Goal: Task Accomplishment & Management: Manage account settings

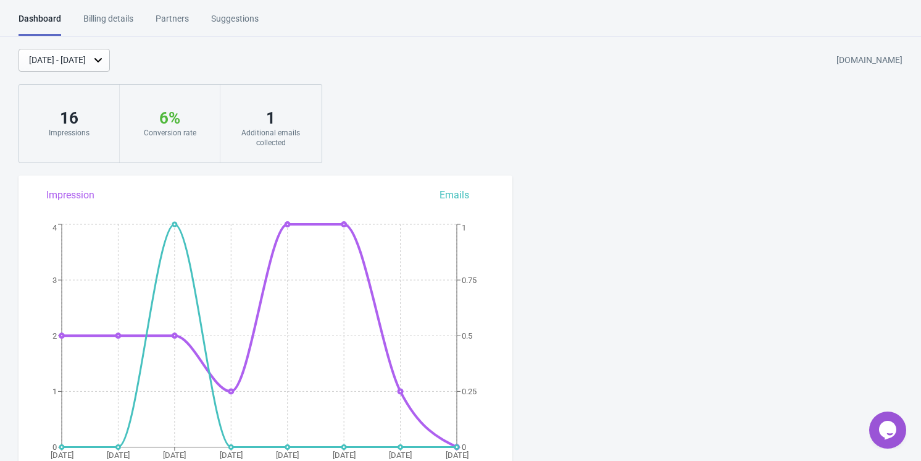
click at [298, 135] on div "Additional emails collected" at bounding box center [271, 138] width 76 height 20
click at [125, 23] on div "Billing details" at bounding box center [108, 23] width 50 height 22
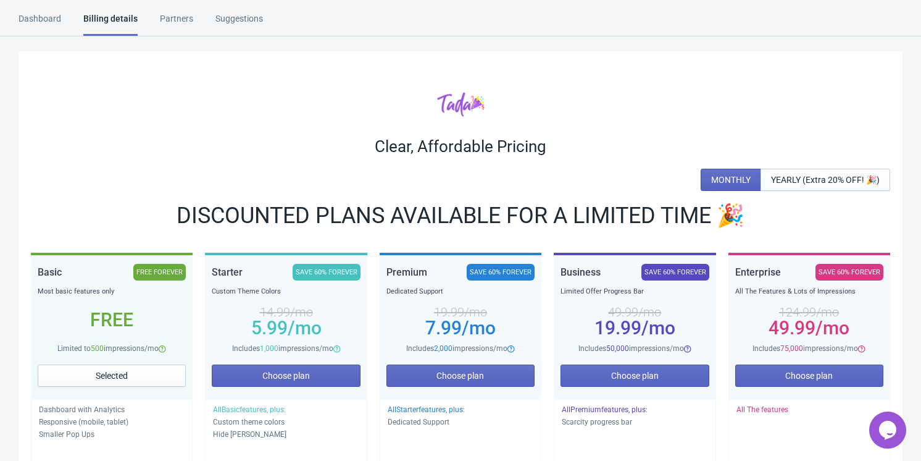
click at [179, 15] on div "Partners" at bounding box center [176, 23] width 33 height 22
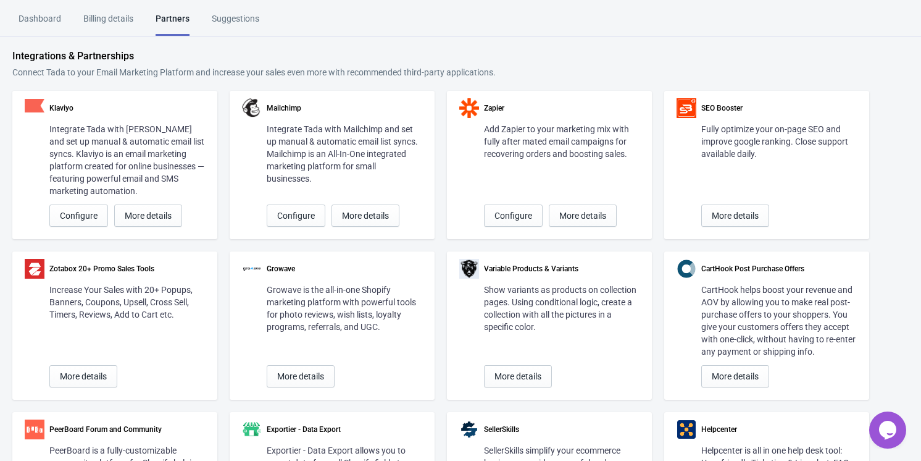
click at [40, 20] on div "Dashboard" at bounding box center [40, 23] width 43 height 22
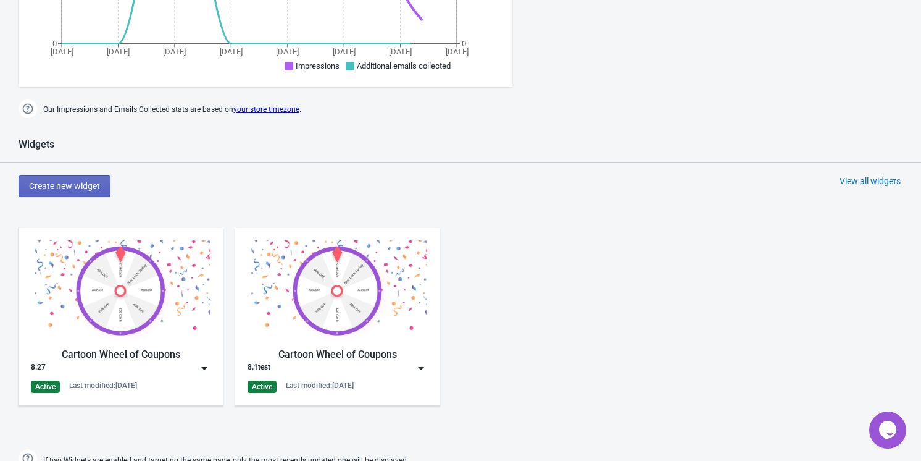
scroll to position [505, 0]
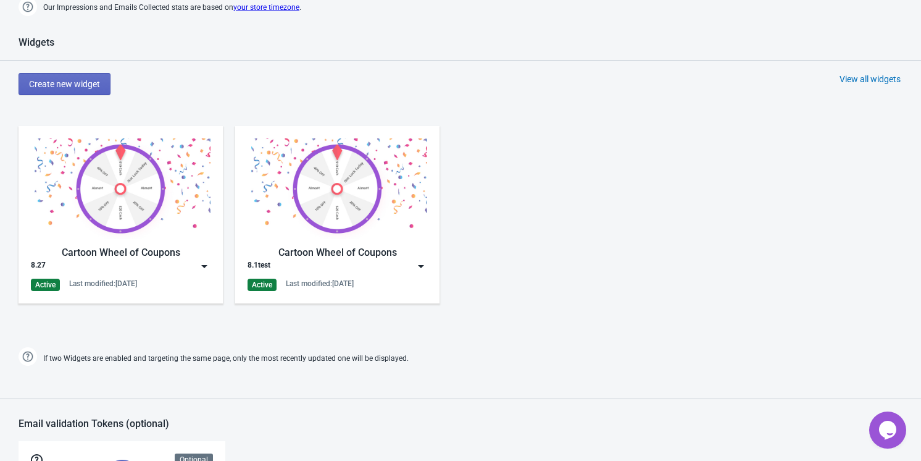
click at [403, 209] on img at bounding box center [338, 188] width 180 height 101
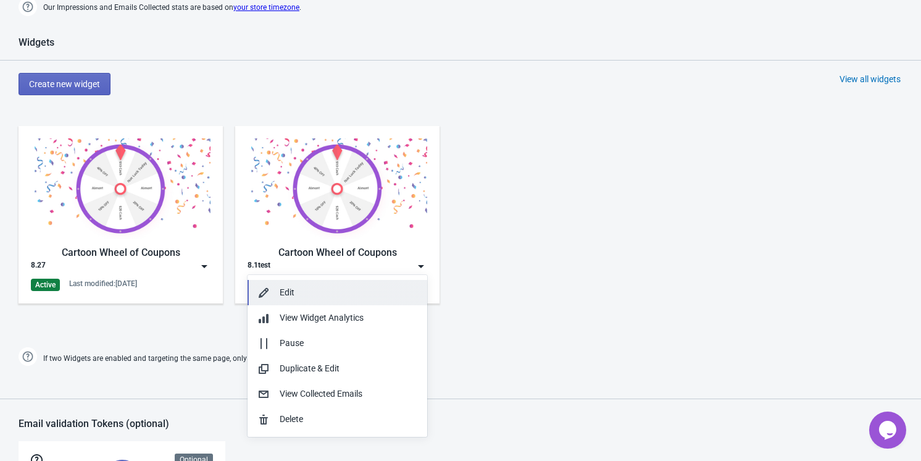
click at [344, 291] on div "Edit" at bounding box center [349, 292] width 138 height 13
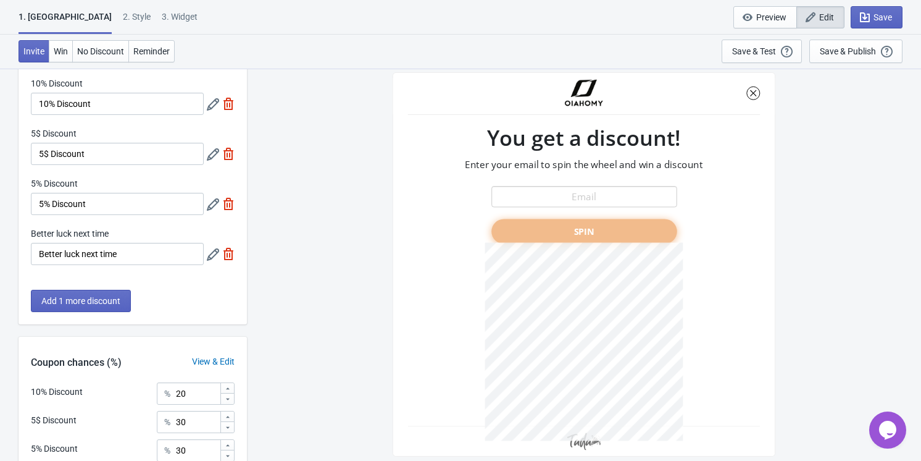
scroll to position [85, 0]
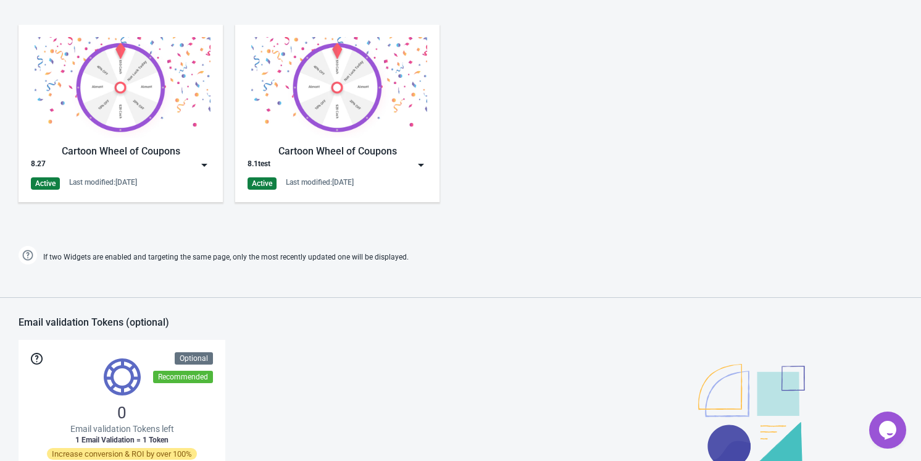
scroll to position [535, 0]
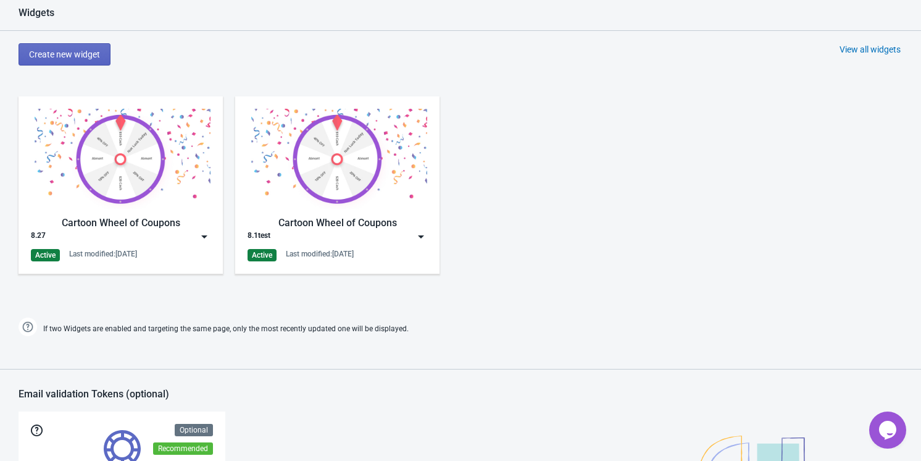
click at [200, 233] on img at bounding box center [204, 236] width 12 height 12
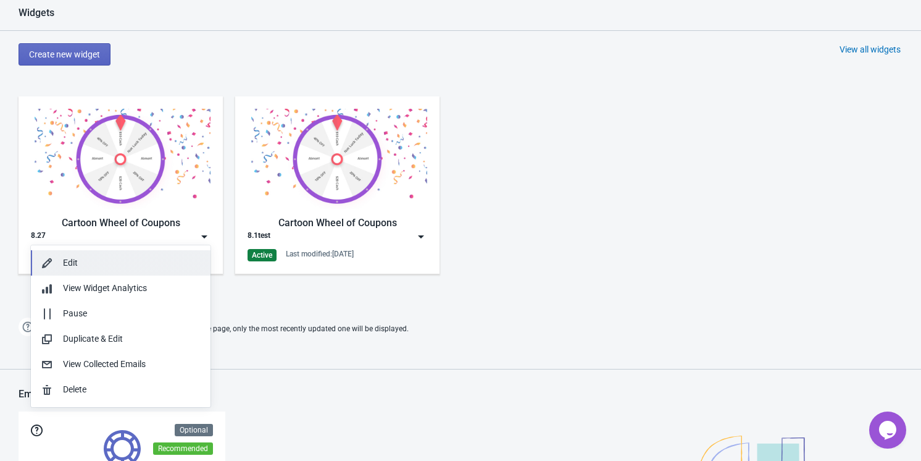
click at [106, 262] on div "Edit" at bounding box center [132, 262] width 138 height 13
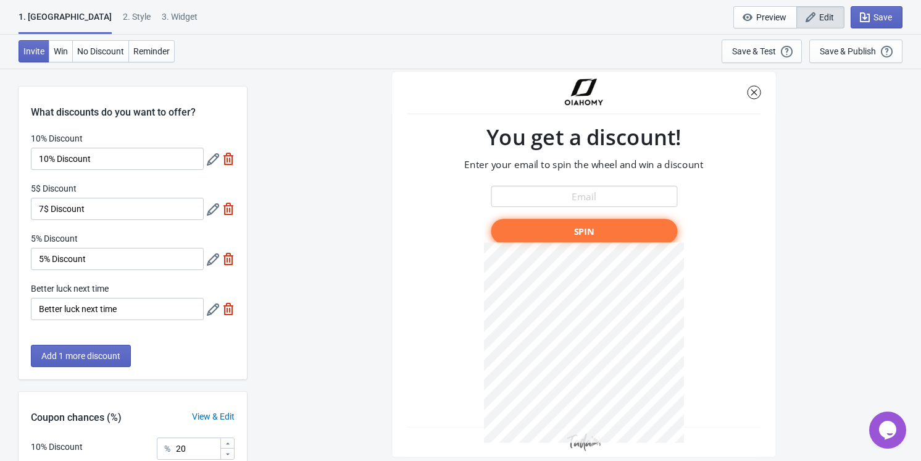
click at [230, 210] on img at bounding box center [228, 209] width 12 height 12
type input "33"
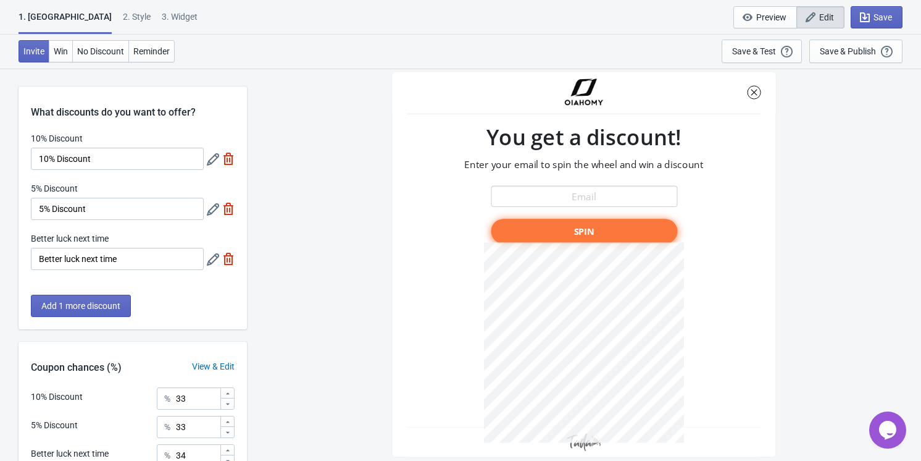
click at [292, 275] on div "SASDERWERT3H You get a discount! Enter your email to spin the wheel and win a d…" at bounding box center [584, 264] width 662 height 392
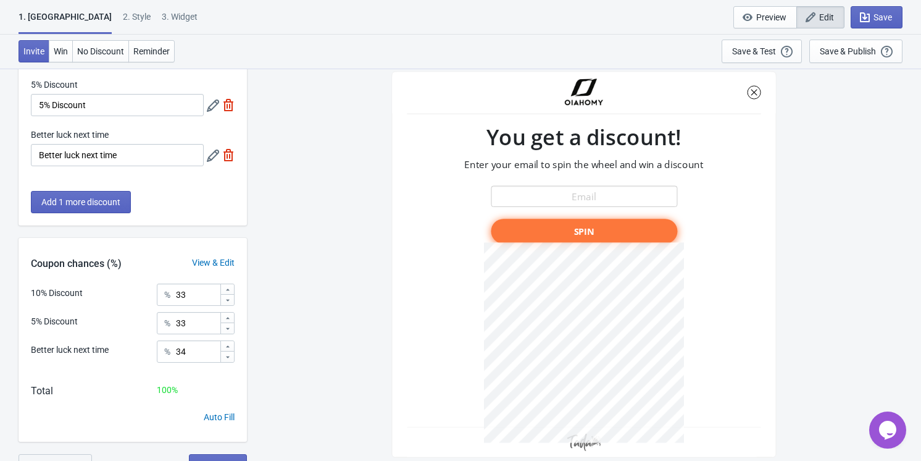
scroll to position [112, 0]
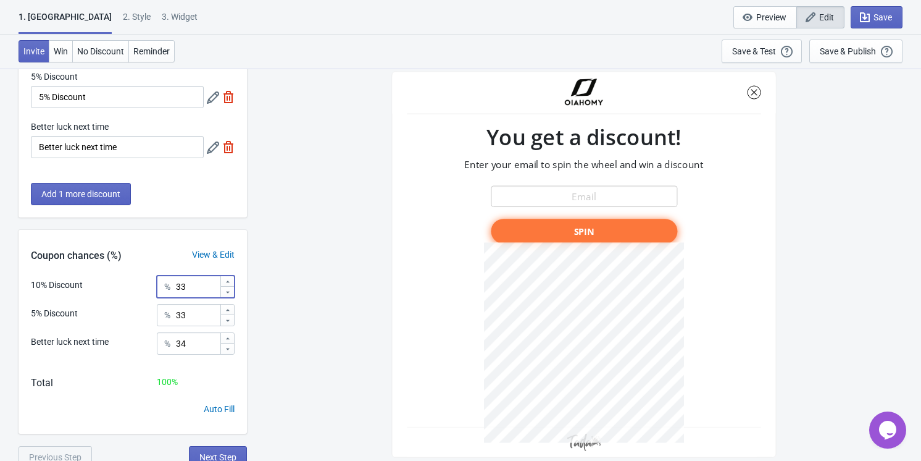
click at [195, 289] on input "33" at bounding box center [197, 286] width 44 height 22
click at [191, 343] on input "34" at bounding box center [197, 343] width 44 height 22
type input "50"
click at [196, 320] on input "33" at bounding box center [197, 315] width 44 height 22
type input "25"
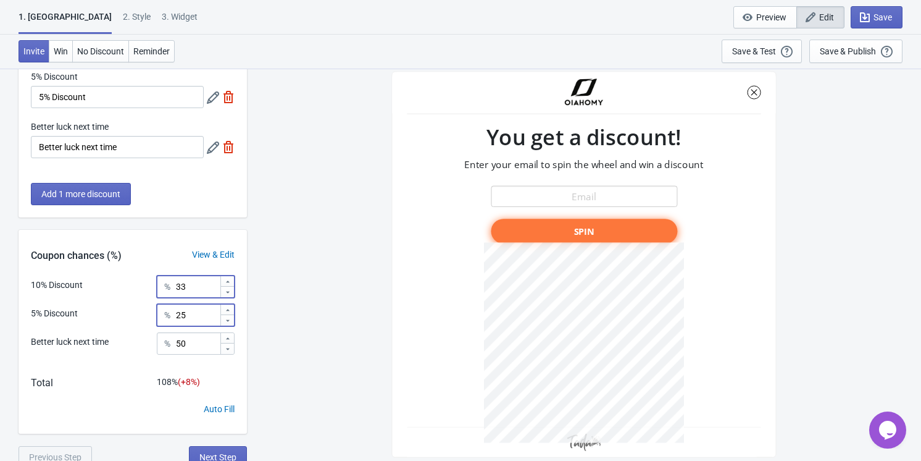
click at [201, 282] on input "33" at bounding box center [197, 286] width 44 height 22
type input "25"
click at [274, 285] on div "SASDERWERT3H You get a discount! Enter your email to spin the wheel and win a d…" at bounding box center [584, 264] width 662 height 392
click at [198, 345] on input "50" at bounding box center [197, 343] width 44 height 22
type input "60"
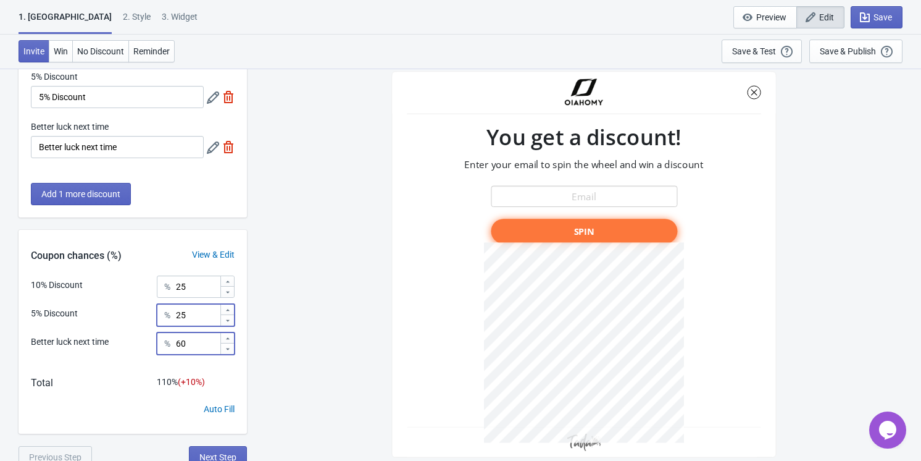
click at [188, 314] on input "25" at bounding box center [197, 315] width 44 height 22
type input "20"
click at [192, 280] on input "25" at bounding box center [197, 286] width 44 height 22
type input "20"
click at [191, 340] on input "60" at bounding box center [197, 343] width 44 height 22
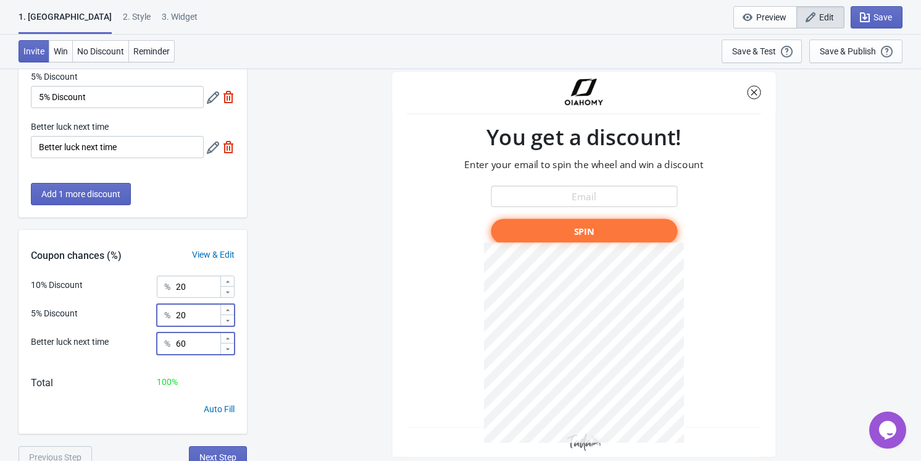
click at [198, 312] on input "20" at bounding box center [197, 315] width 44 height 22
type input "30"
click at [209, 276] on input "20" at bounding box center [197, 286] width 44 height 22
type input "10"
click at [376, 302] on div "SASDERWERT3H You get a discount! Enter your email to spin the wheel and win a d…" at bounding box center [584, 264] width 662 height 392
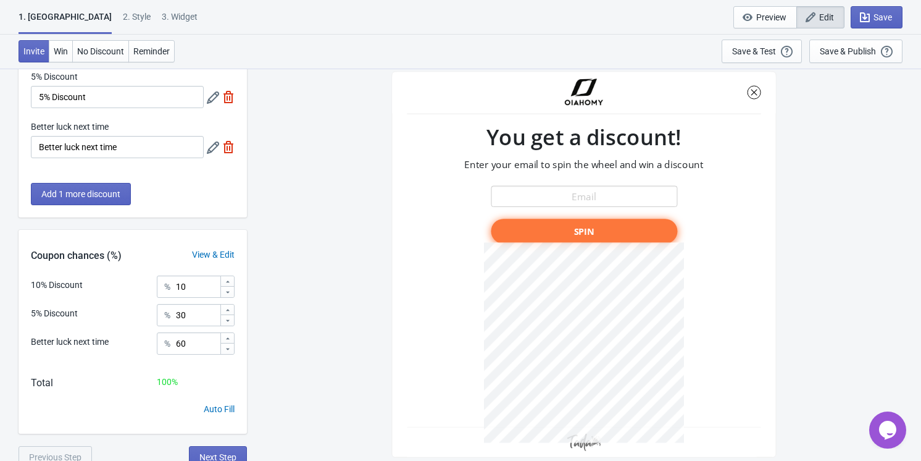
click at [323, 270] on div "SASDERWERT3H You get a discount! Enter your email to spin the wheel and win a d…" at bounding box center [584, 264] width 662 height 392
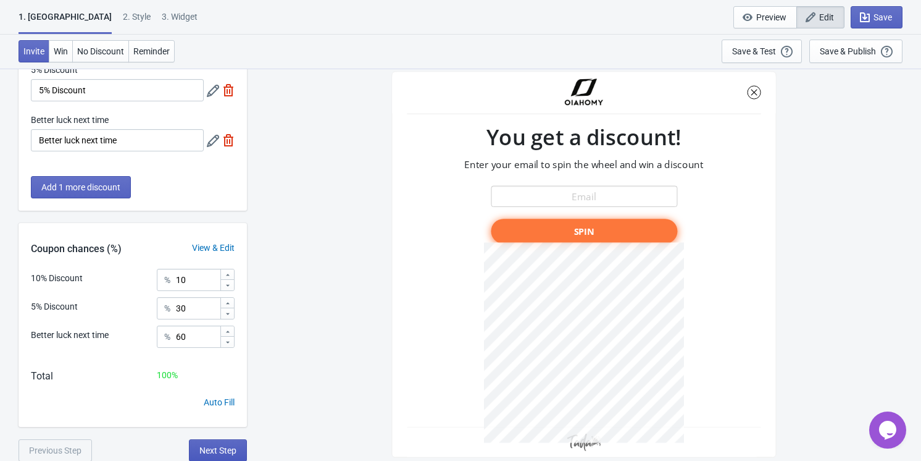
click at [233, 454] on span "Next Step" at bounding box center [217, 450] width 37 height 10
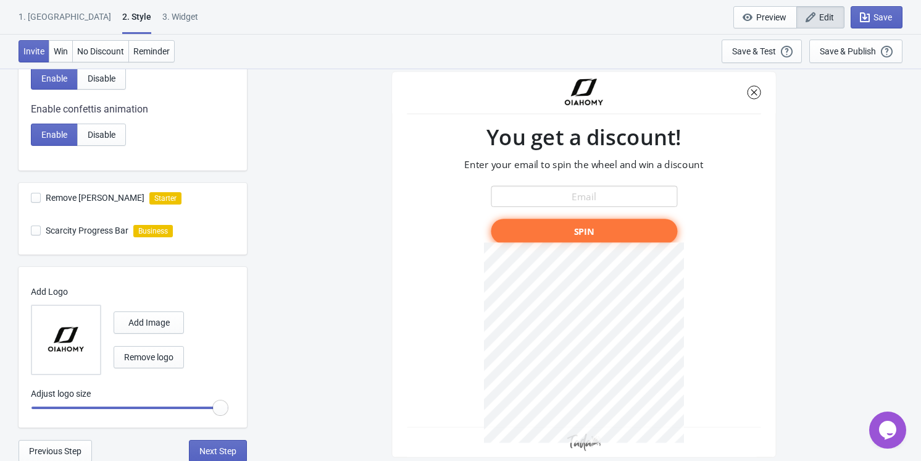
scroll to position [277, 0]
click at [227, 454] on span "Next Step" at bounding box center [217, 450] width 37 height 10
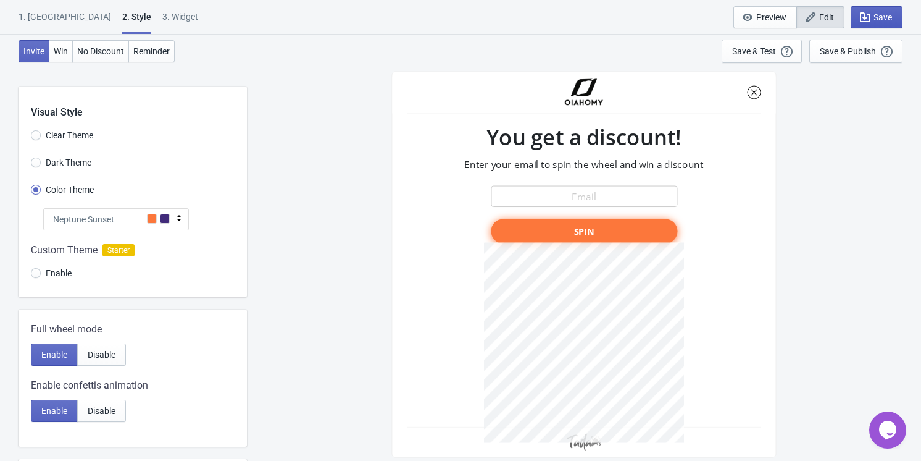
select select "homepageOnly"
select select "left"
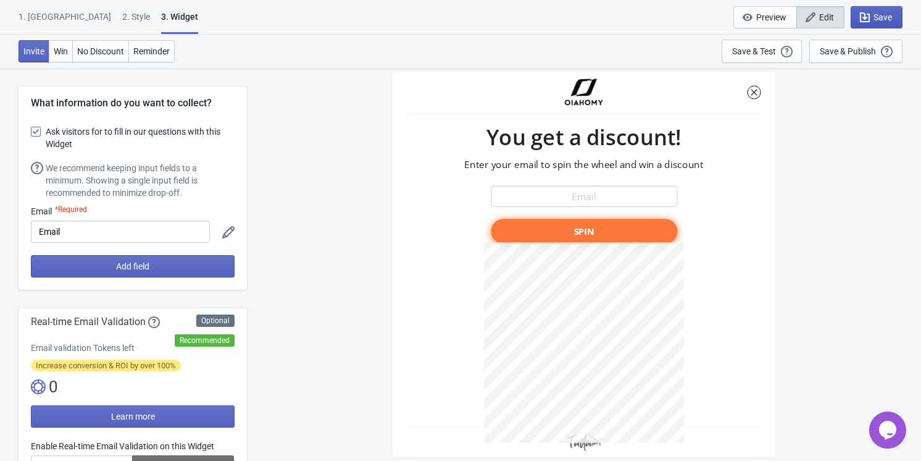
click at [892, 17] on span "Save" at bounding box center [883, 17] width 19 height 10
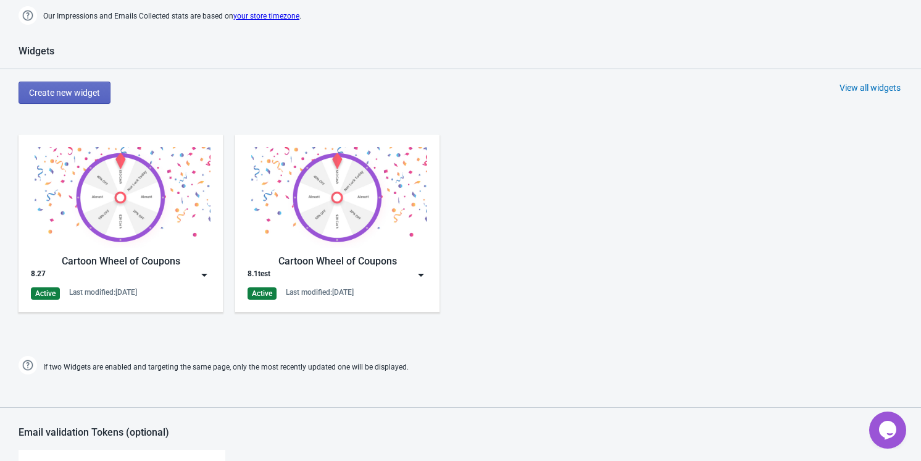
scroll to position [505, 0]
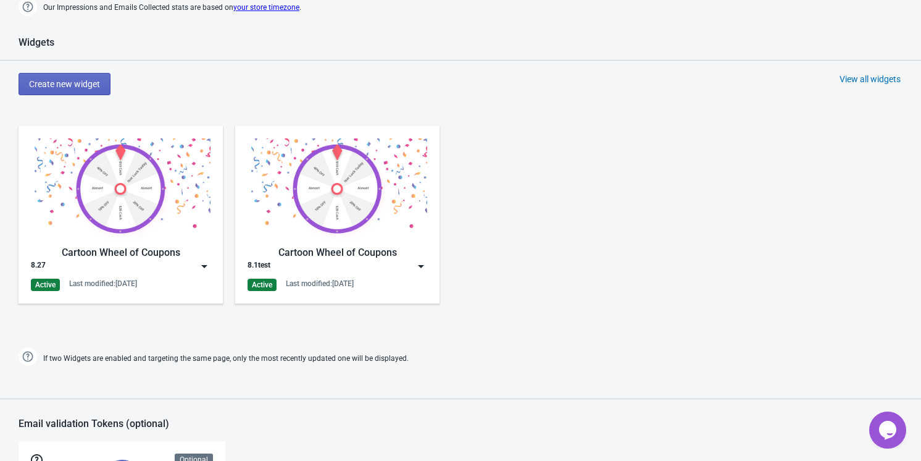
click at [424, 264] on img at bounding box center [421, 266] width 12 height 12
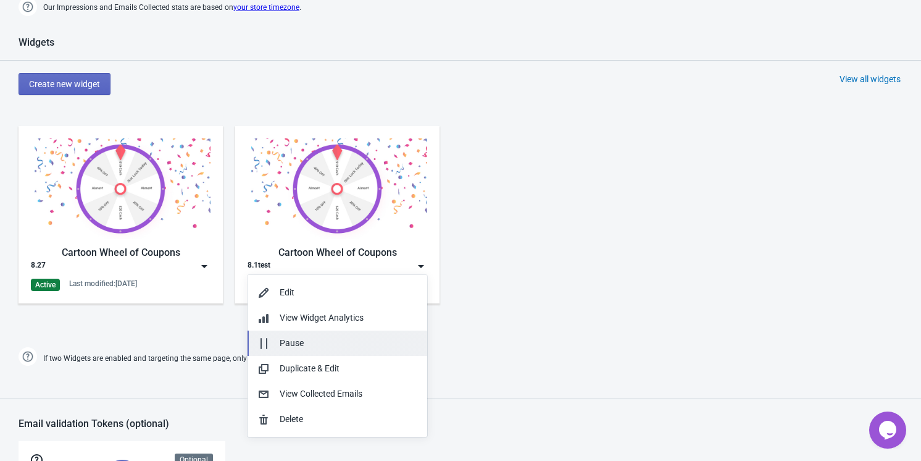
click at [369, 343] on div "Pause" at bounding box center [349, 343] width 138 height 13
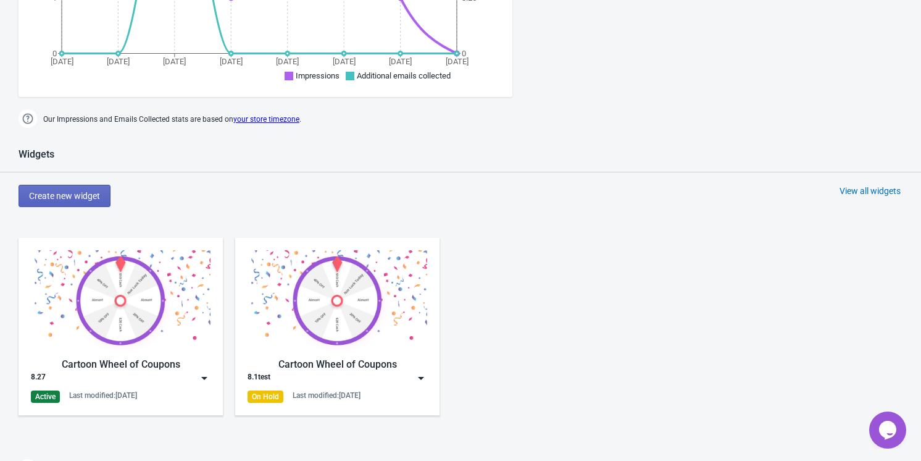
scroll to position [393, 0]
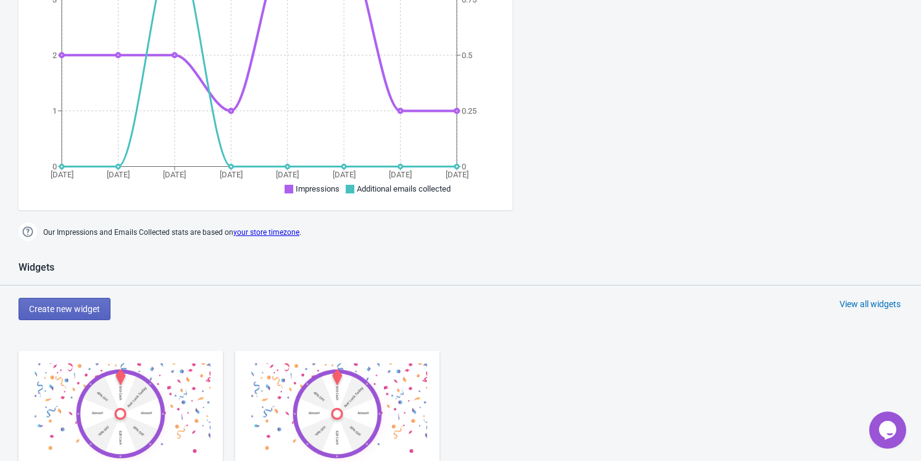
scroll to position [561, 0]
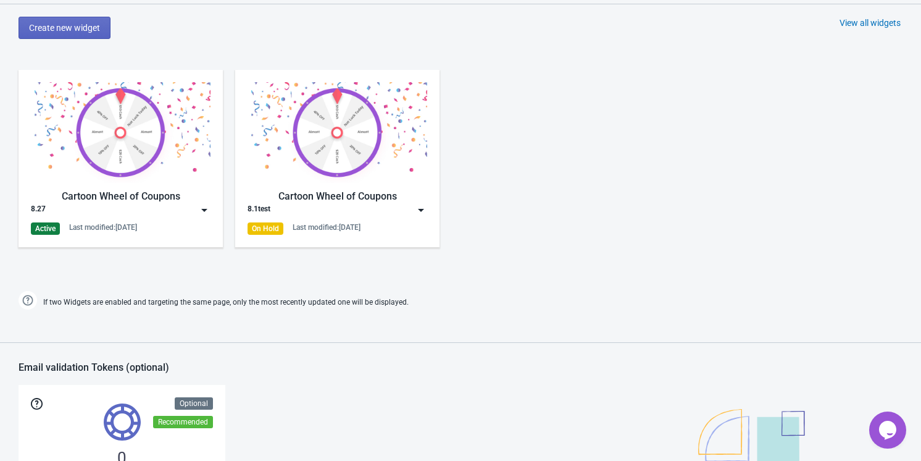
click at [174, 189] on div "Cartoon Wheel of Coupons" at bounding box center [121, 196] width 180 height 15
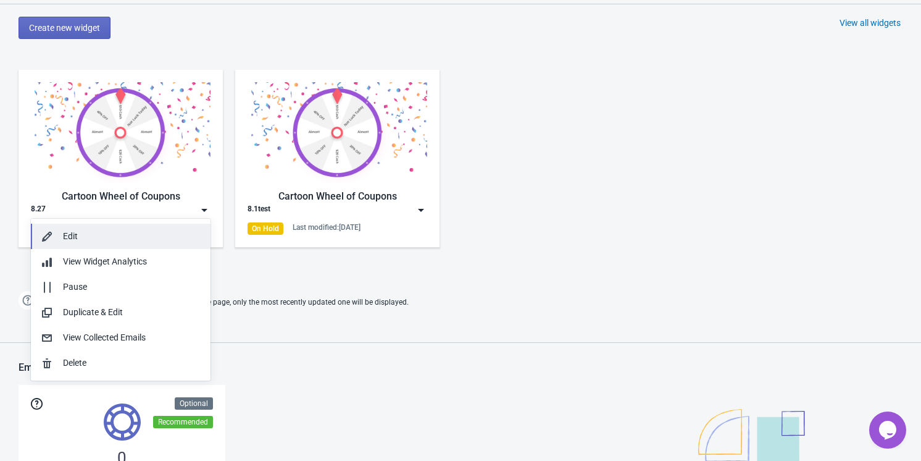
click at [170, 235] on div "Edit" at bounding box center [132, 236] width 138 height 13
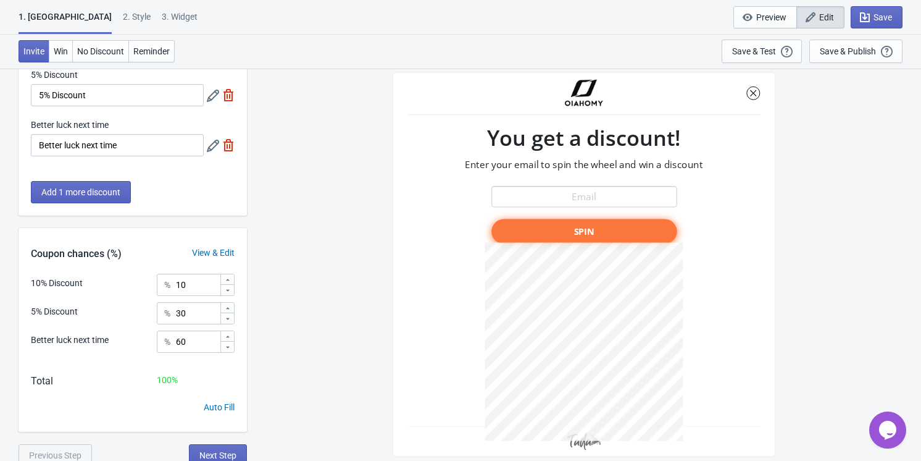
scroll to position [119, 0]
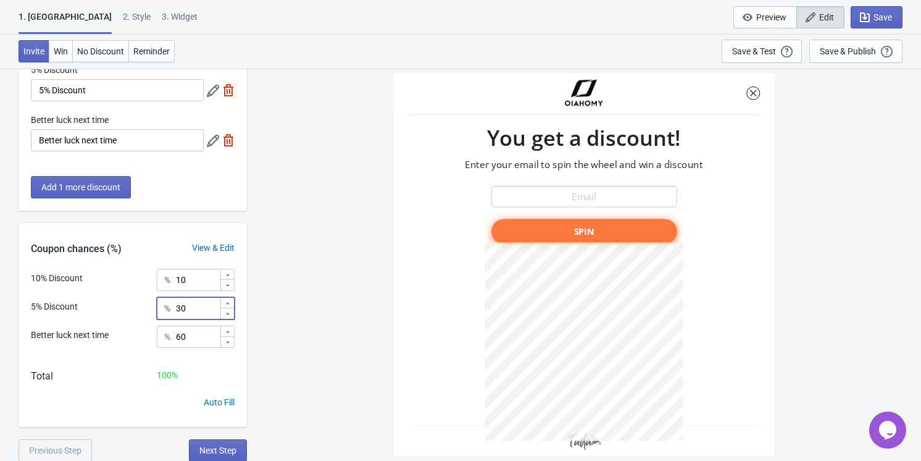
drag, startPoint x: 187, startPoint y: 309, endPoint x: 172, endPoint y: 307, distance: 15.0
click at [172, 307] on div "% 30" at bounding box center [196, 308] width 78 height 22
type input "40"
click at [195, 279] on input "10" at bounding box center [197, 280] width 44 height 22
type input "20"
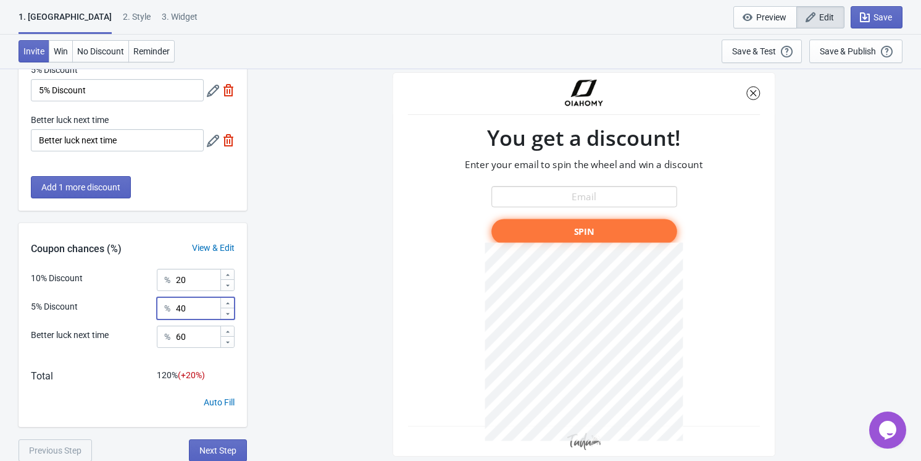
click at [191, 306] on input "40" at bounding box center [197, 308] width 44 height 22
type input "20"
click at [310, 336] on div "SASDERWERT3H You get a discount! Enter your email to spin the wheel and win a d…" at bounding box center [584, 264] width 662 height 392
click at [226, 450] on span "Next Step" at bounding box center [217, 450] width 37 height 10
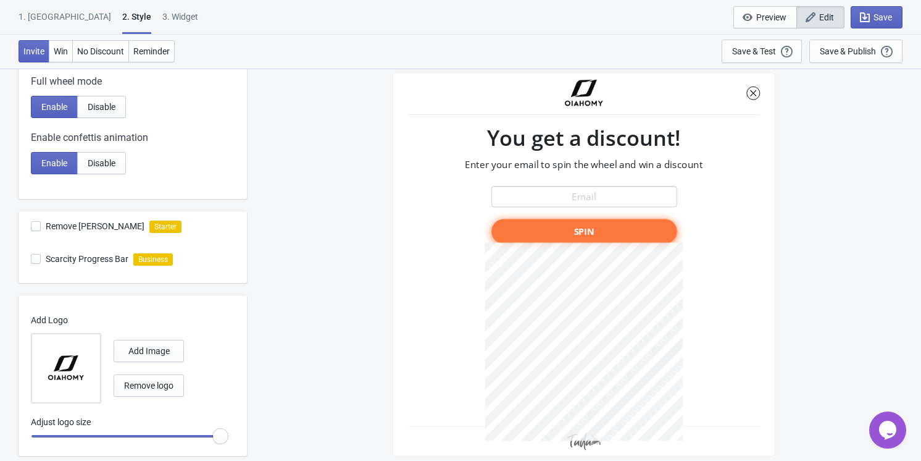
scroll to position [277, 0]
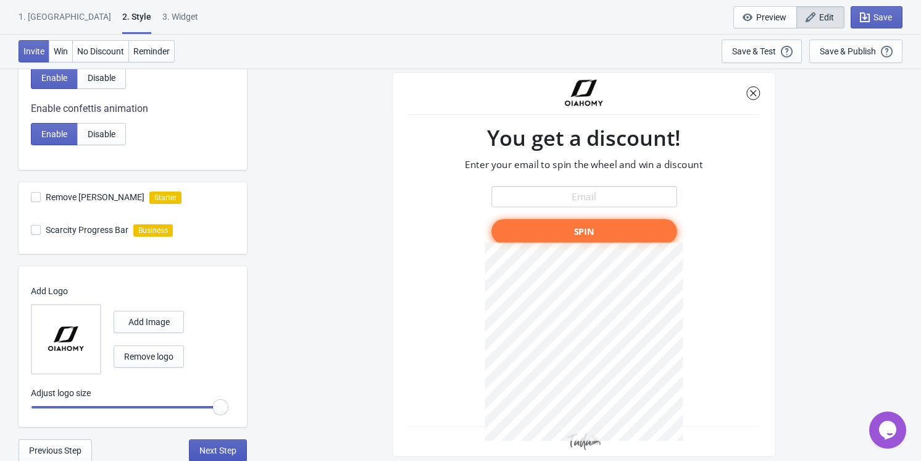
click at [235, 450] on span "Next Step" at bounding box center [217, 450] width 37 height 10
select select "homepageOnly"
select select "left"
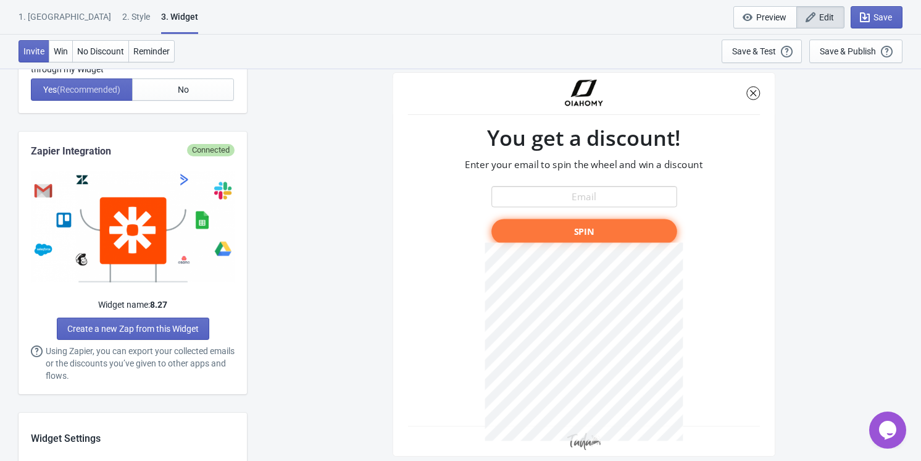
scroll to position [449, 0]
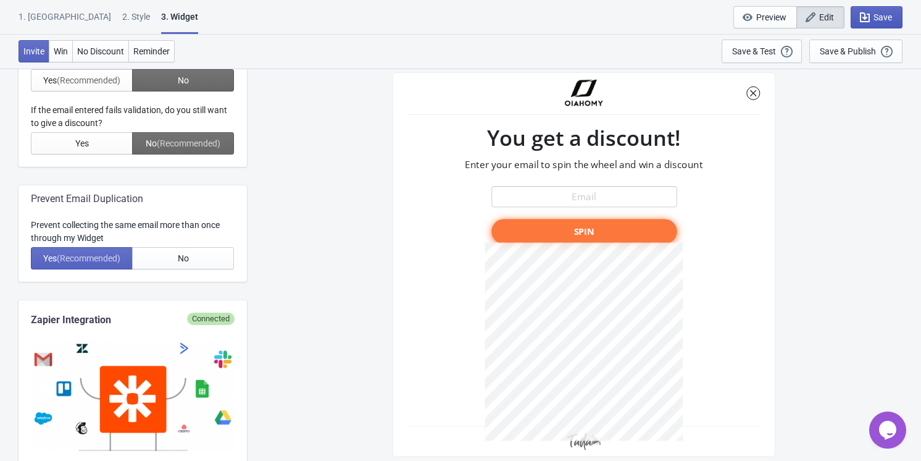
click at [884, 13] on span "Save" at bounding box center [883, 17] width 19 height 10
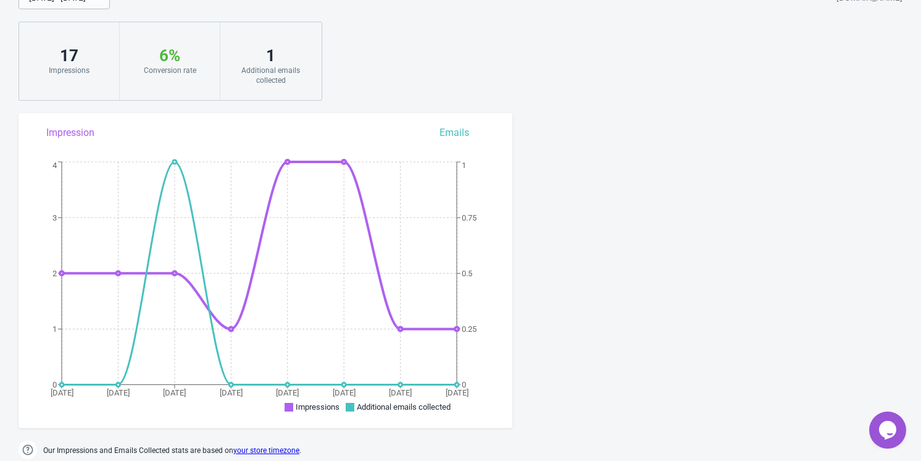
scroll to position [56, 0]
